Goal: Task Accomplishment & Management: Use online tool/utility

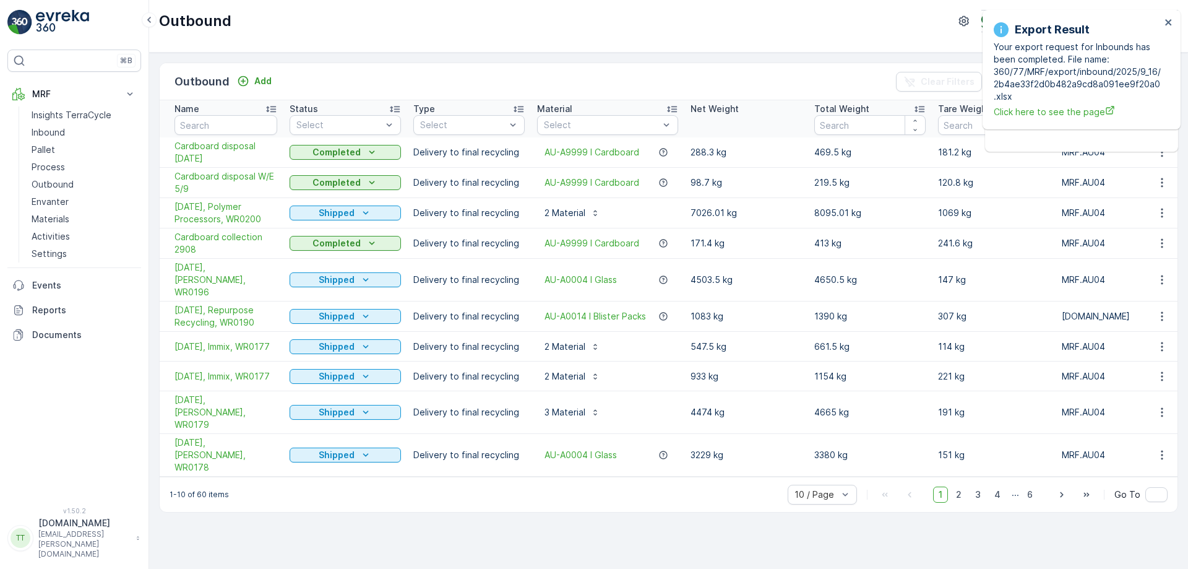
click at [382, 22] on div "Outbound Terracycle-AU04 - Sendable ( +10:00 )" at bounding box center [668, 21] width 1019 height 22
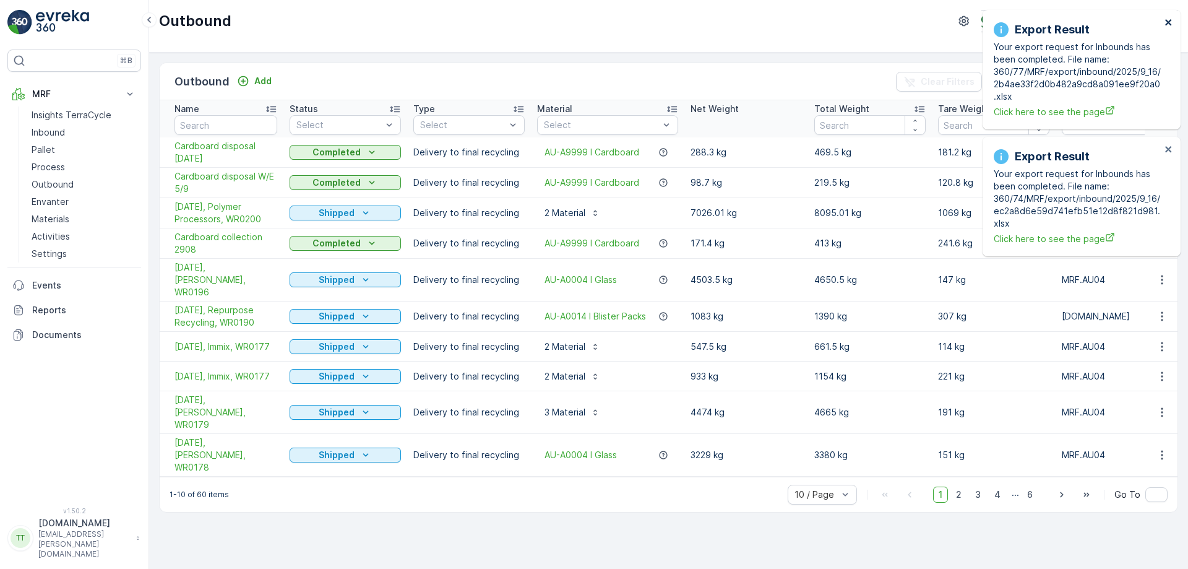
click at [1167, 21] on icon "close" at bounding box center [1168, 22] width 6 height 6
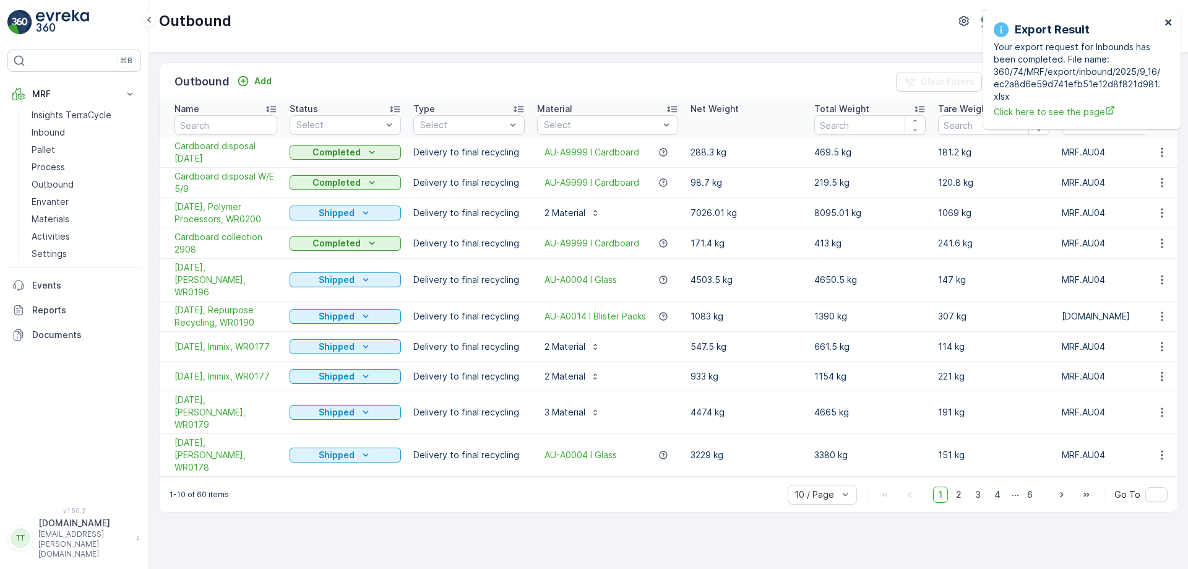
click at [1167, 21] on icon "close" at bounding box center [1168, 22] width 6 height 6
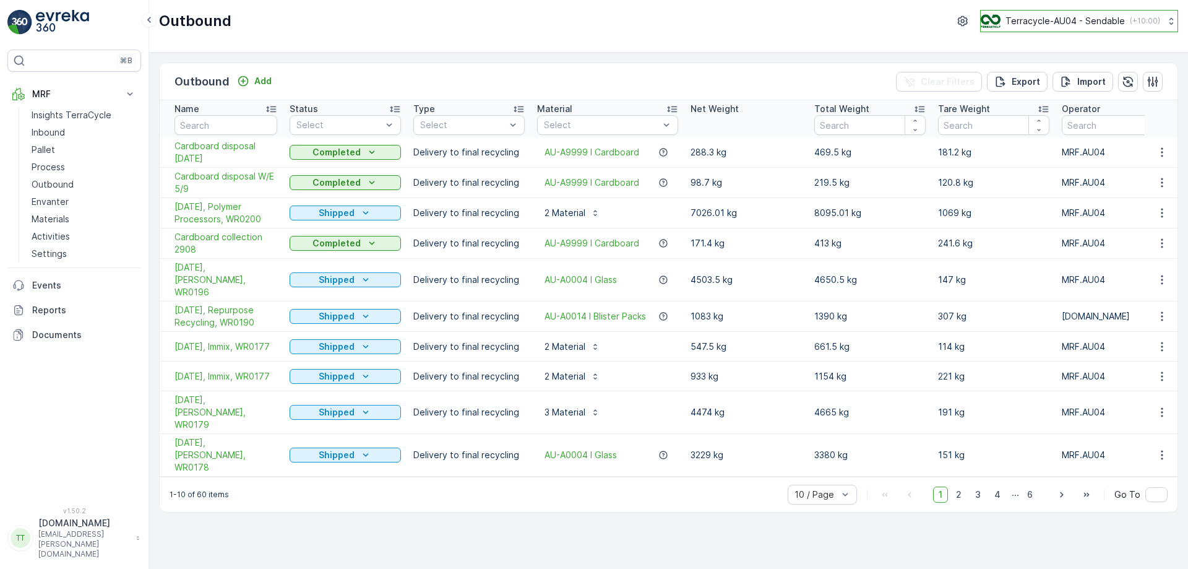
click at [1054, 25] on p "Terracycle-AU04 - Sendable" at bounding box center [1065, 21] width 119 height 12
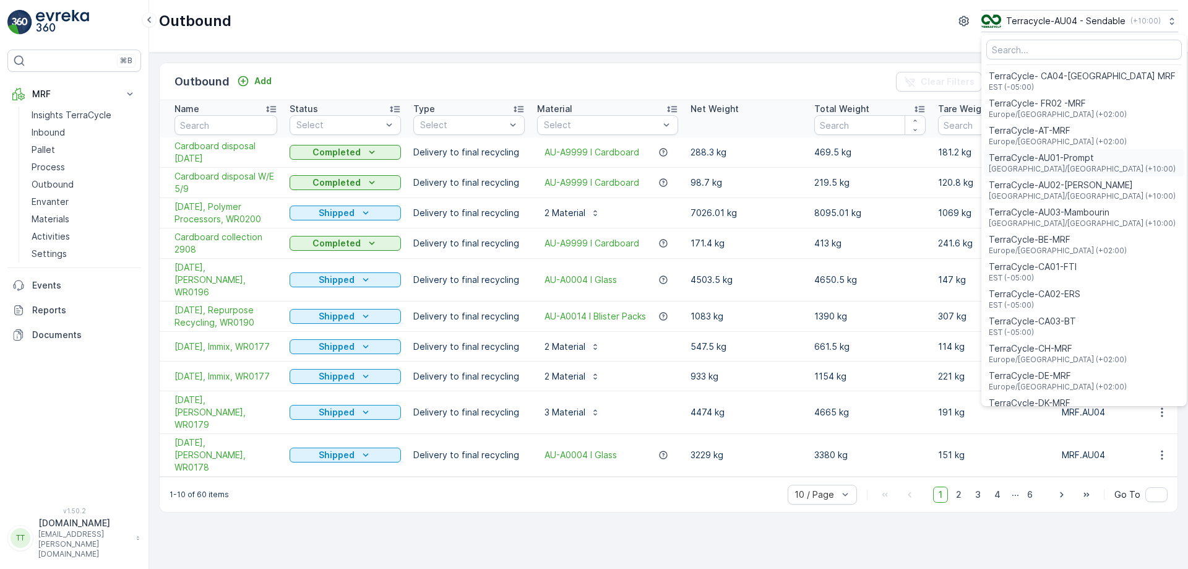
click at [1062, 153] on span "TerraCycle-AU01-Prompt" at bounding box center [1082, 158] width 187 height 12
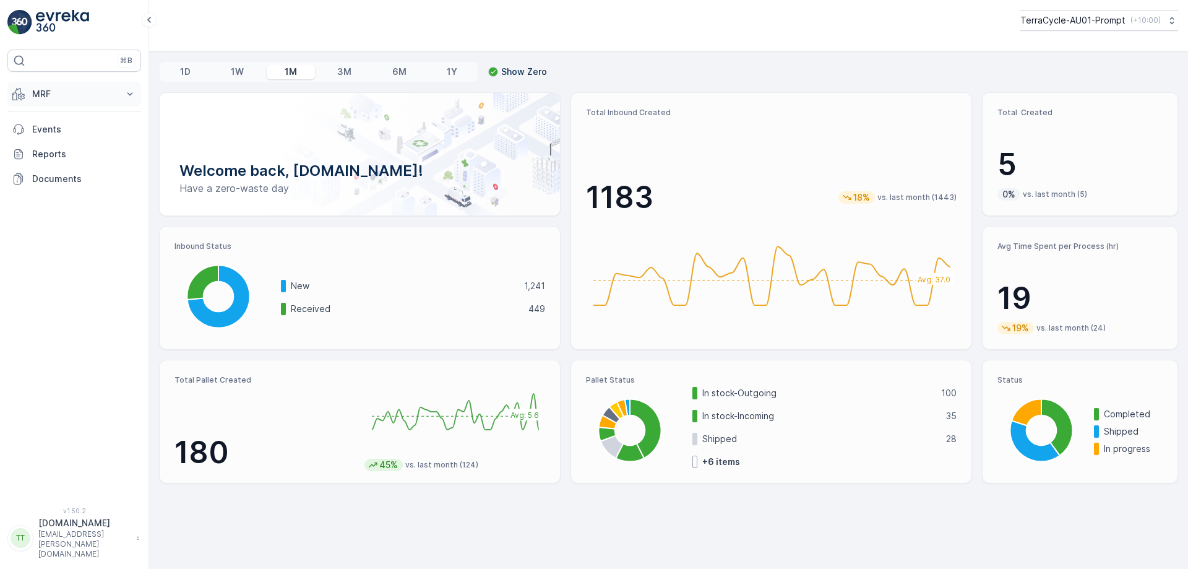
click at [118, 93] on button "MRF" at bounding box center [74, 94] width 134 height 25
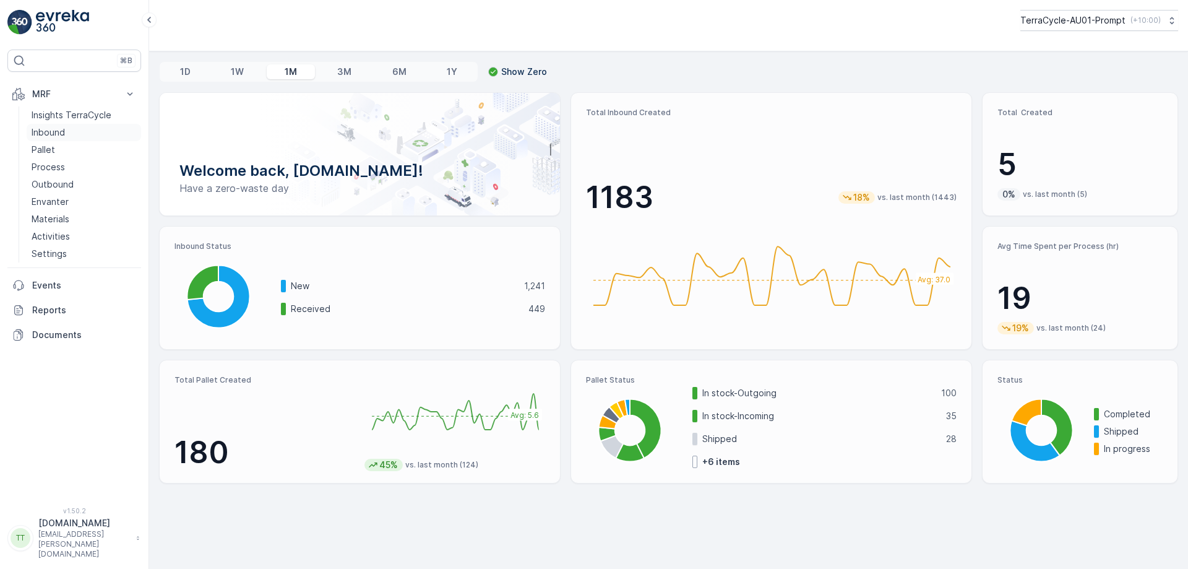
click at [88, 131] on link "Inbound" at bounding box center [84, 132] width 114 height 17
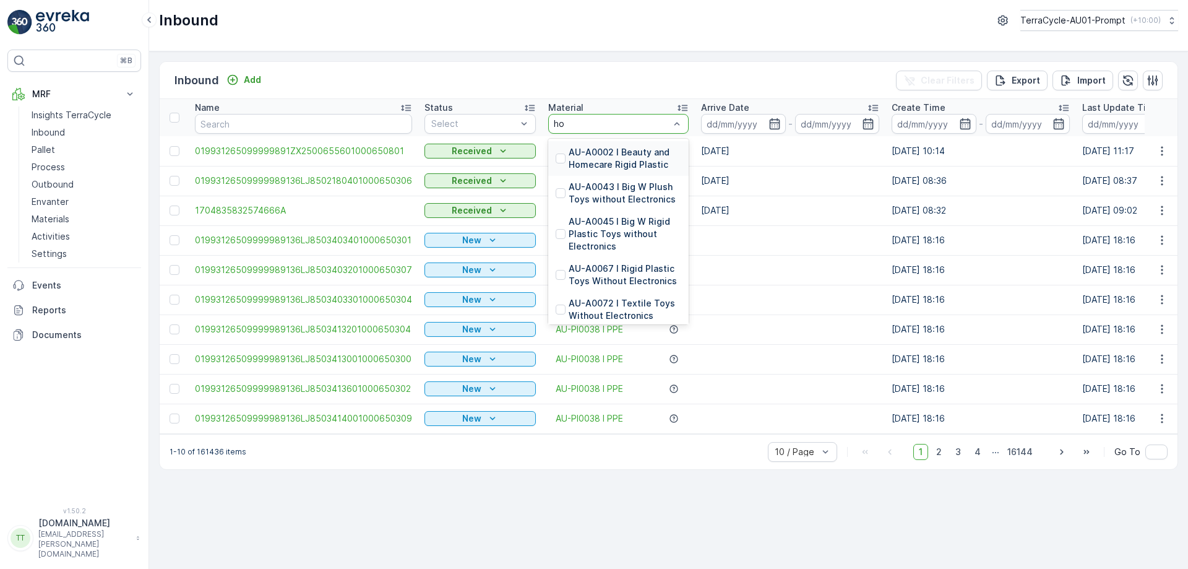
type input "hom"
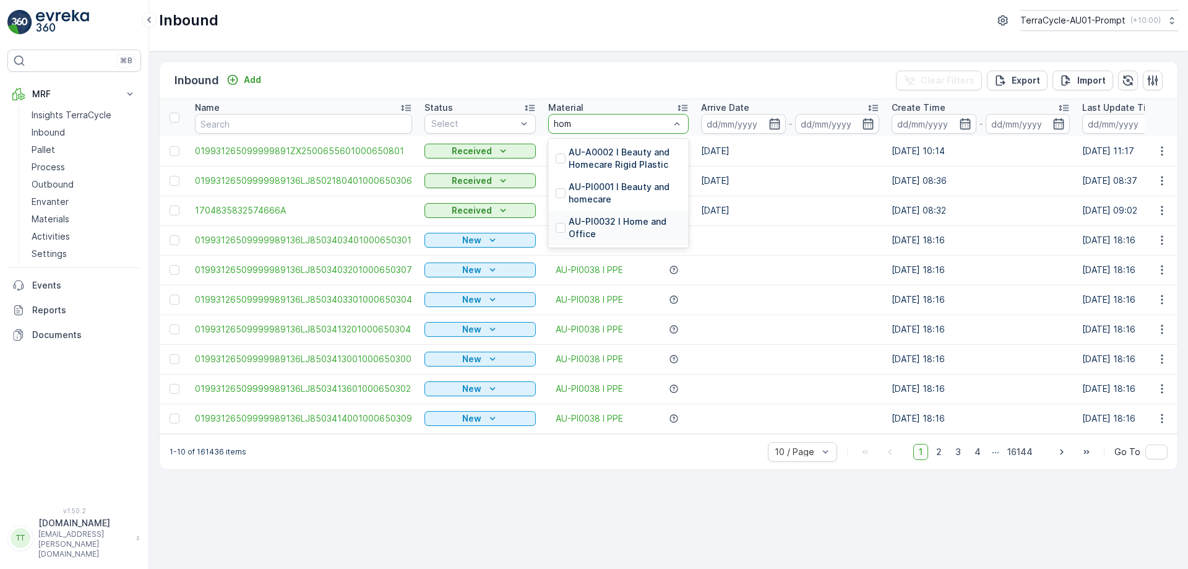
click at [587, 222] on p "AU-PI0032 I Home and Office" at bounding box center [625, 227] width 113 height 25
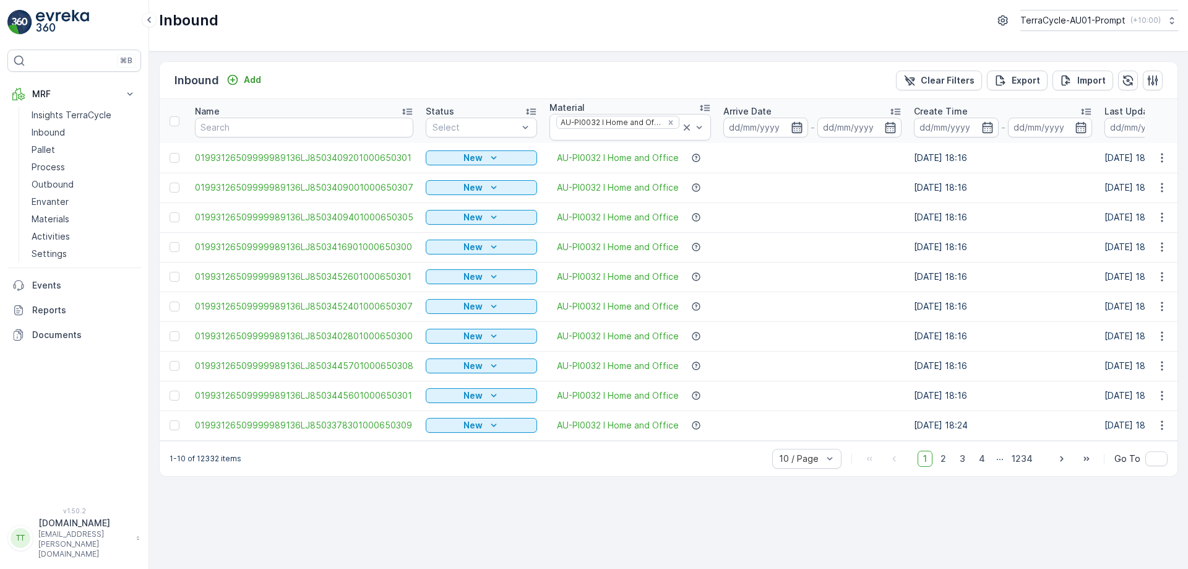
click at [797, 126] on icon "button" at bounding box center [796, 126] width 11 height 11
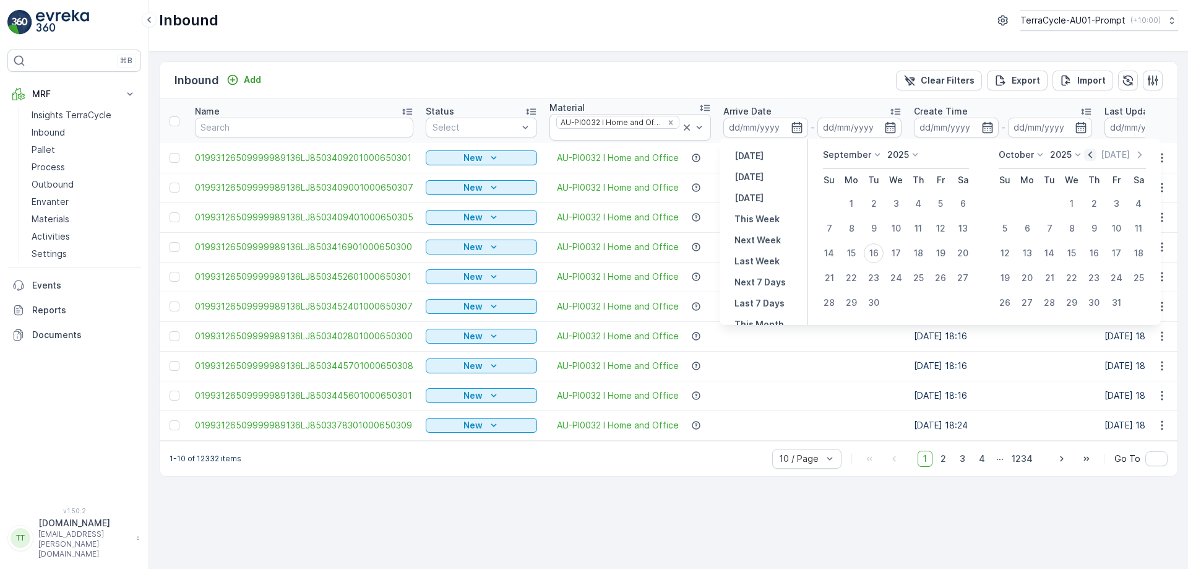
click at [1093, 158] on icon "button" at bounding box center [1090, 155] width 12 height 12
click at [1093, 158] on icon at bounding box center [1091, 155] width 12 height 12
click at [1105, 157] on icon "button" at bounding box center [1103, 155] width 12 height 12
click at [876, 202] on div "1" at bounding box center [874, 204] width 20 height 20
type input "[DATE]"
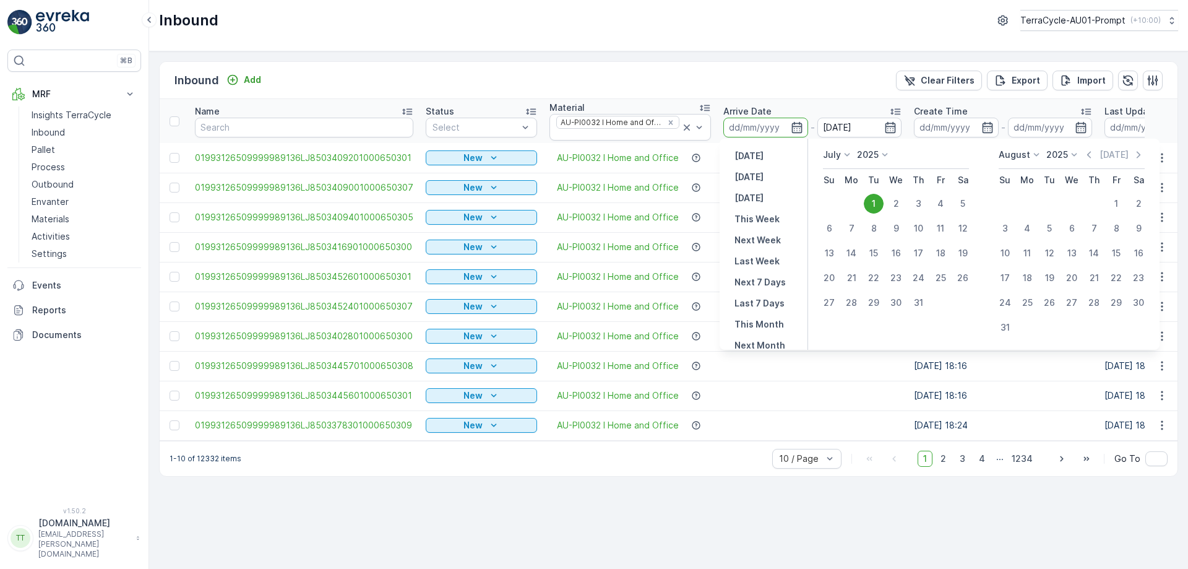
click at [876, 202] on div "1" at bounding box center [874, 204] width 20 height 20
type input "[DATE]"
click at [1139, 154] on icon "button" at bounding box center [1138, 155] width 12 height 12
click at [1049, 301] on div "30" at bounding box center [1050, 303] width 20 height 20
type input "[DATE]"
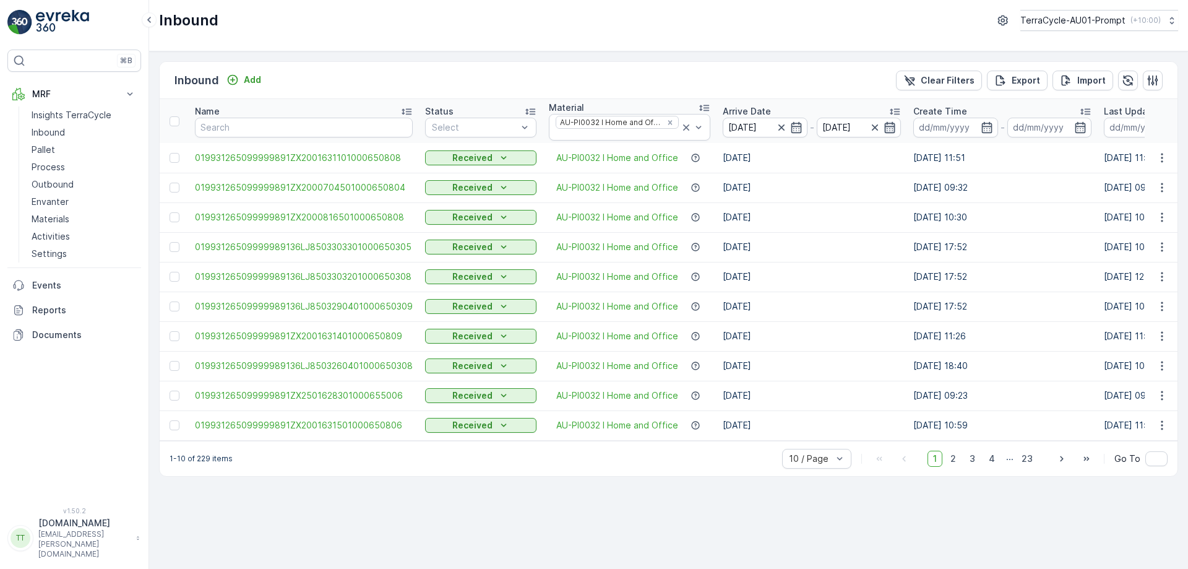
click at [886, 129] on icon "button" at bounding box center [890, 127] width 12 height 12
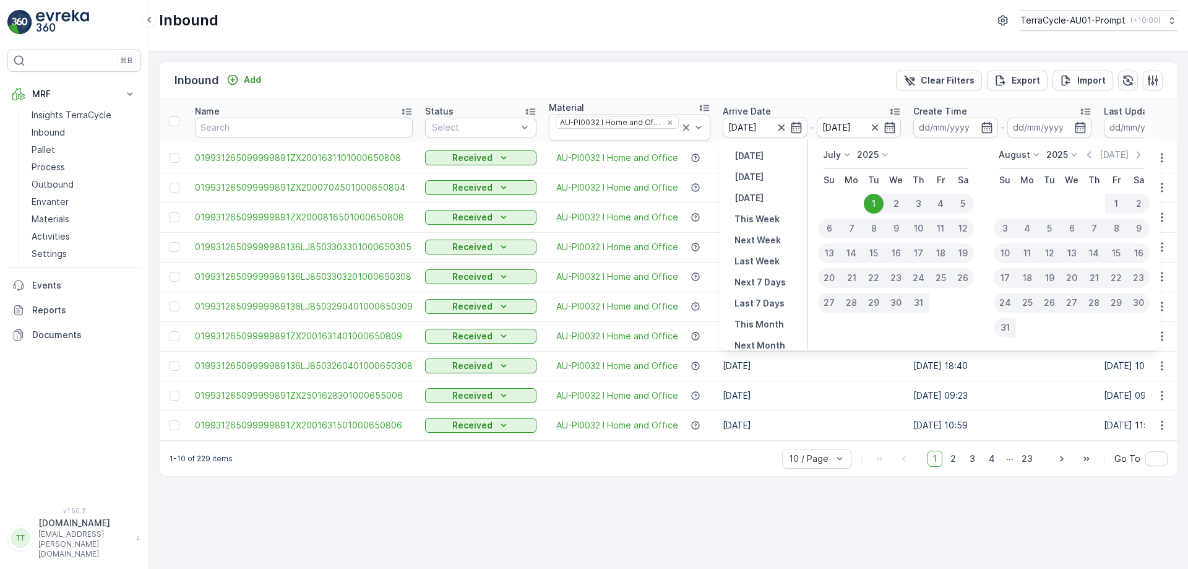
click at [1012, 322] on div "31" at bounding box center [1005, 327] width 22 height 20
type input "[DATE]"
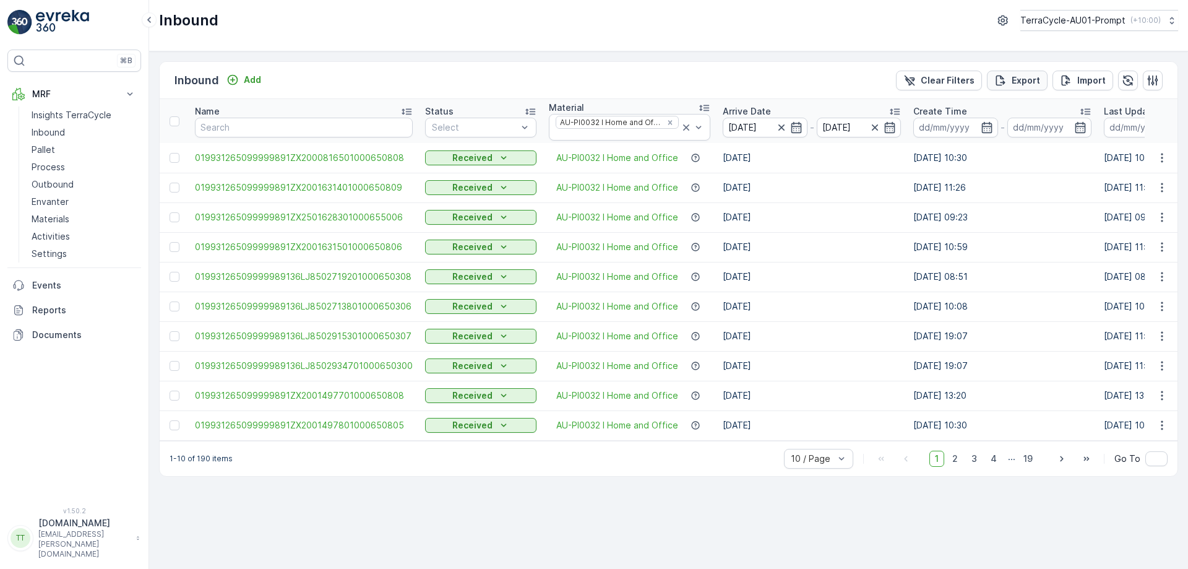
click at [1035, 85] on p "Export" at bounding box center [1026, 80] width 28 height 12
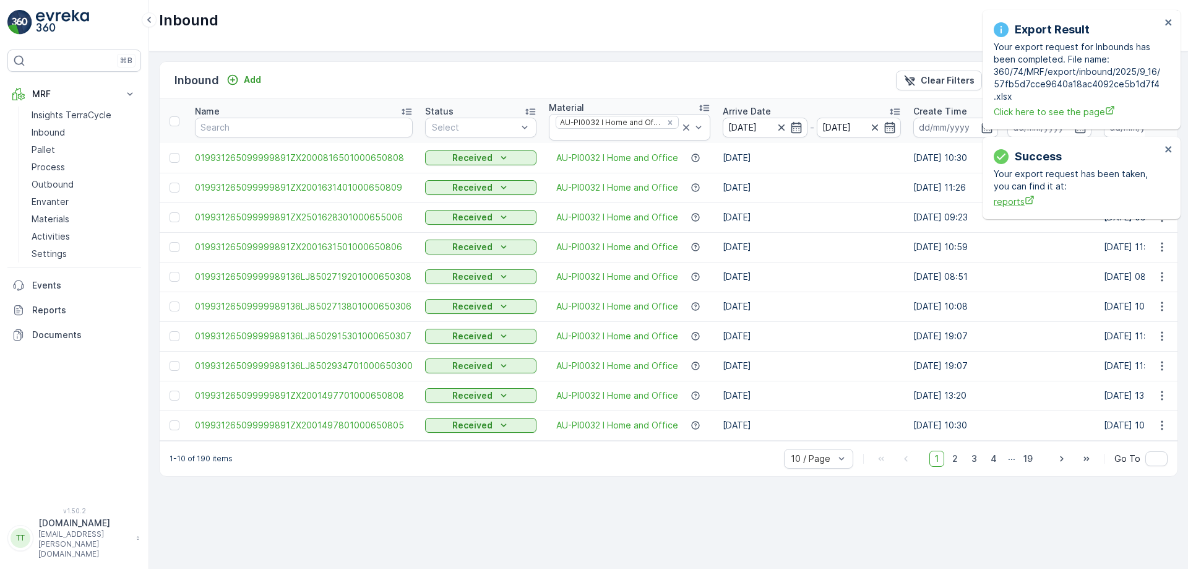
click at [1010, 202] on span "reports" at bounding box center [1077, 201] width 167 height 13
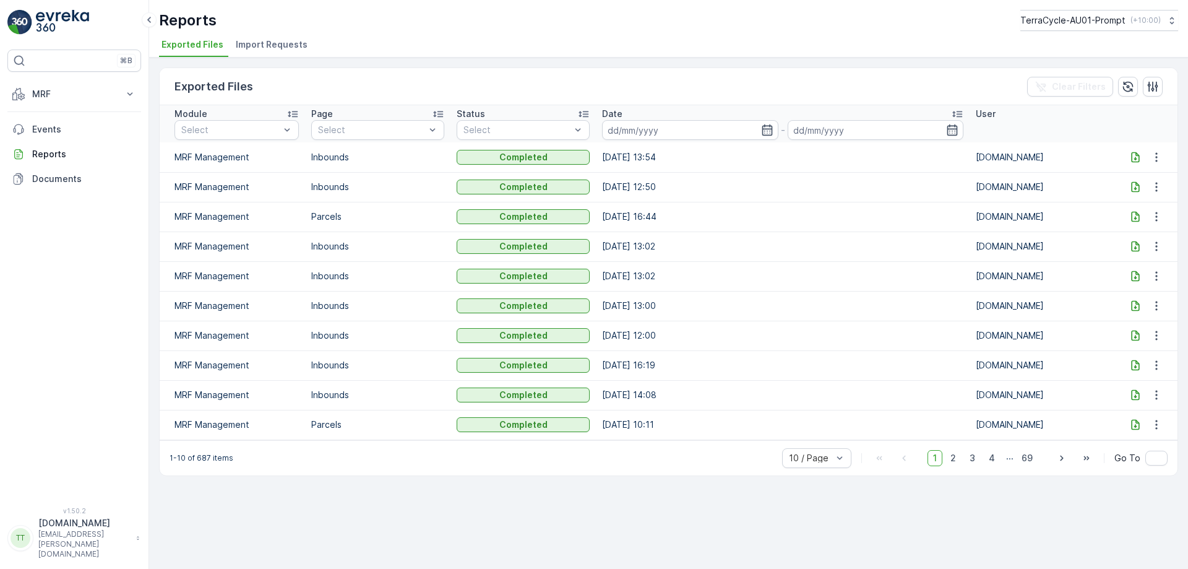
click at [1132, 157] on icon at bounding box center [1135, 157] width 12 height 12
